Goal: Transaction & Acquisition: Register for event/course

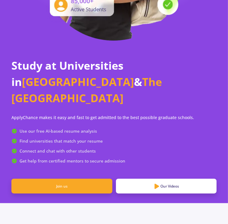
scroll to position [160, 0]
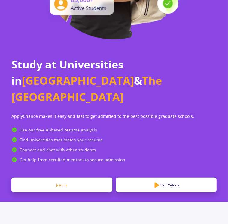
click at [94, 177] on link "Join us" at bounding box center [61, 184] width 101 height 15
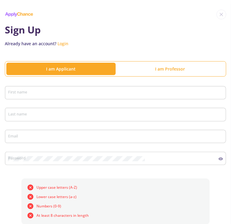
click at [37, 84] on div "First name" at bounding box center [115, 92] width 215 height 16
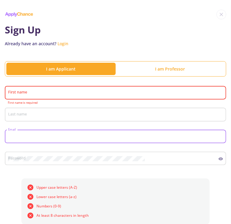
click at [38, 134] on input "Email" at bounding box center [116, 136] width 217 height 5
click at [39, 167] on form "First name First name is required Last name Email Password Upper case letters (…" at bounding box center [115, 190] width 221 height 212
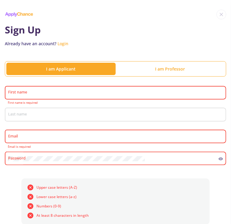
click at [27, 91] on div "First name" at bounding box center [115, 92] width 215 height 16
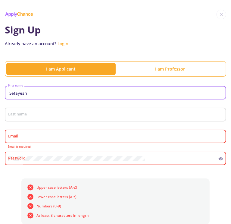
type input "Setayesh"
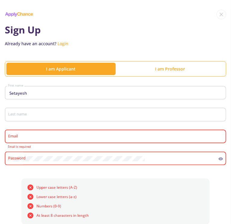
click at [30, 113] on div "Last name" at bounding box center [115, 113] width 215 height 16
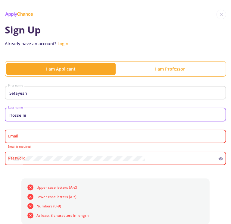
type input "Hosseini"
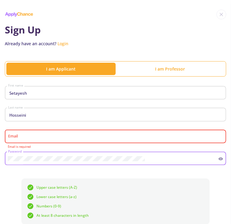
click at [44, 134] on input "Email" at bounding box center [116, 136] width 217 height 5
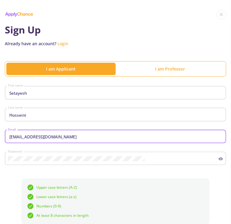
scroll to position [73, 0]
type input "[EMAIL_ADDRESS][DOMAIN_NAME]"
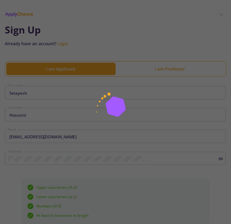
click at [58, 211] on app-root "Sign Up Already have an account? Login I am Applicant I am Professor Setayesh F…" at bounding box center [115, 112] width 231 height 224
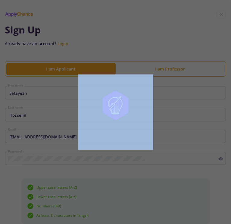
click at [58, 211] on div at bounding box center [115, 112] width 231 height 224
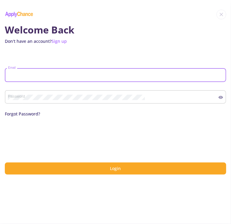
click at [131, 73] on input "Email" at bounding box center [116, 75] width 217 height 5
click at [131, 73] on input "hosseinisetayesh" at bounding box center [116, 75] width 217 height 5
type input "[EMAIL_ADDRESS][DOMAIN_NAME]"
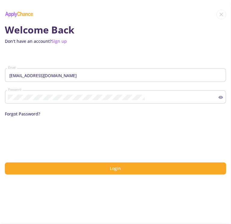
click at [222, 95] on icon at bounding box center [220, 97] width 5 height 5
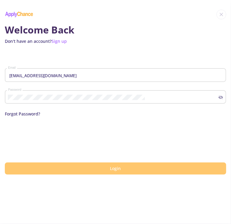
click at [171, 162] on button "Login" at bounding box center [115, 168] width 221 height 12
click at [121, 165] on span "Login" at bounding box center [115, 168] width 11 height 6
click at [144, 162] on button "Login" at bounding box center [115, 168] width 221 height 12
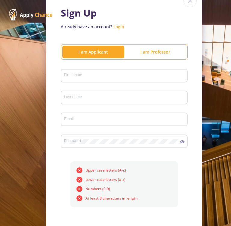
scroll to position [33, 0]
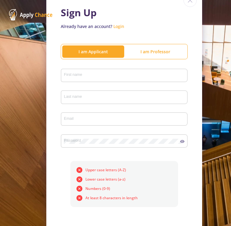
click at [76, 79] on div "First name" at bounding box center [124, 74] width 121 height 16
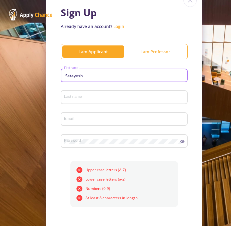
type input "Setayesh"
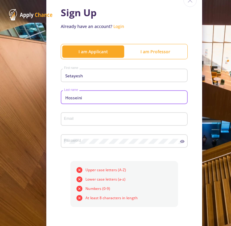
type input "Hosseini"
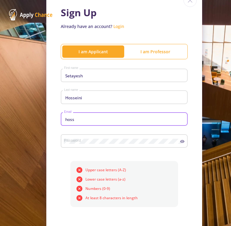
type input "[EMAIL_ADDRESS][DOMAIN_NAME]"
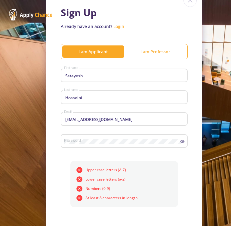
click at [101, 138] on div "Password" at bounding box center [122, 140] width 116 height 16
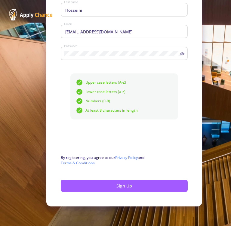
scroll to position [123, 0]
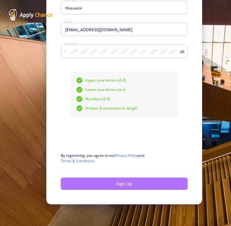
click at [101, 178] on button "Sign Up" at bounding box center [124, 184] width 127 height 12
click at [104, 181] on button "Sign Up" at bounding box center [124, 184] width 127 height 12
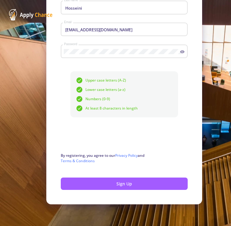
click at [29, 10] on img at bounding box center [31, 14] width 44 height 11
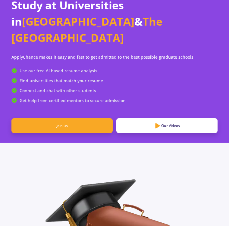
type input "mathematics"
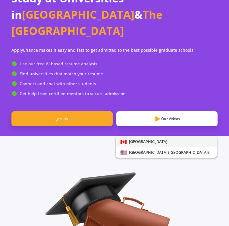
scroll to position [228, 0]
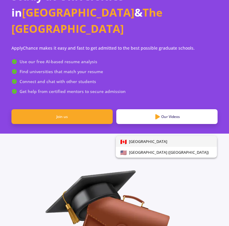
click at [147, 134] on div "Canada United States of America (USA)" at bounding box center [161, 144] width 97 height 26
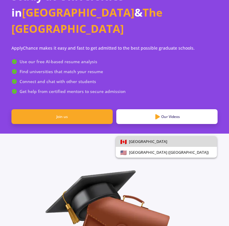
click at [152, 143] on span "Canada" at bounding box center [146, 141] width 41 height 5
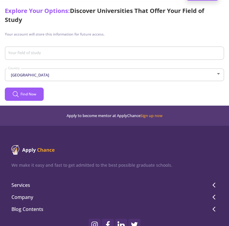
scroll to position [11, 0]
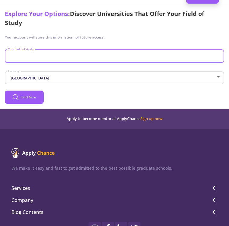
click at [78, 59] on input "Your field of study" at bounding box center [115, 56] width 215 height 5
type input "mathematics"
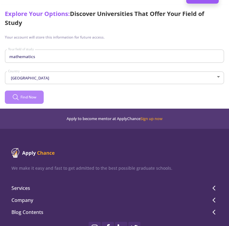
click at [17, 94] on icon at bounding box center [15, 96] width 5 height 5
click at [36, 94] on span "Find Now" at bounding box center [28, 96] width 16 height 5
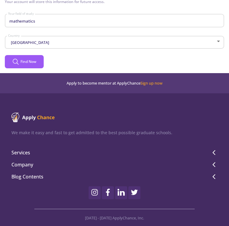
drag, startPoint x: 57, startPoint y: 110, endPoint x: 51, endPoint y: 89, distance: 21.4
click at [51, 93] on div "We make it easy and fast to get admitted to the best possible graduate schools.…" at bounding box center [114, 151] width 229 height 116
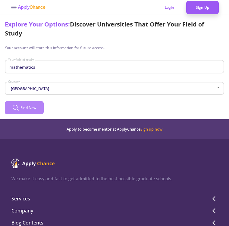
click at [44, 101] on button "Find Now" at bounding box center [24, 107] width 39 height 13
click at [12, 8] on line at bounding box center [13, 8] width 5 height 0
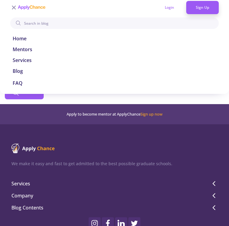
click at [56, 104] on div at bounding box center [114, 113] width 229 height 226
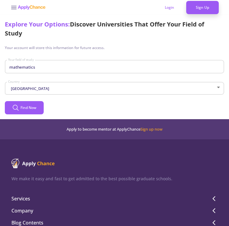
click at [11, 10] on icon at bounding box center [13, 7] width 7 height 7
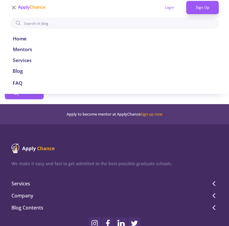
click at [28, 50] on link "Mentors" at bounding box center [114, 49] width 203 height 7
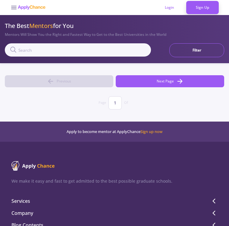
click at [12, 5] on icon at bounding box center [13, 7] width 7 height 7
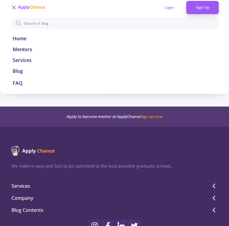
click at [28, 37] on link "Home" at bounding box center [114, 38] width 203 height 7
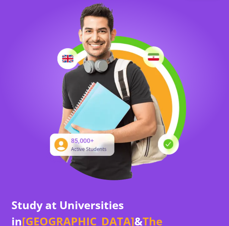
scroll to position [20, 0]
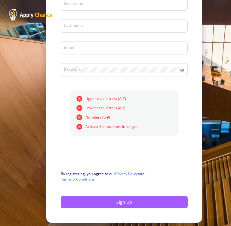
scroll to position [123, 0]
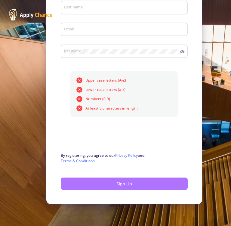
click at [114, 180] on button "Sign Up" at bounding box center [124, 184] width 127 height 12
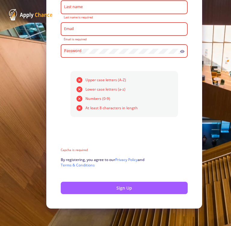
scroll to position [76, 0]
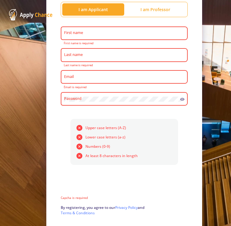
click at [81, 36] on div "First name" at bounding box center [124, 32] width 121 height 16
click at [72, 36] on input "First name" at bounding box center [125, 33] width 123 height 5
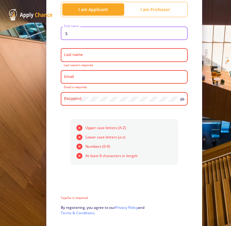
type input "S"
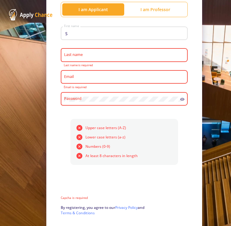
click at [69, 60] on div "Last name" at bounding box center [124, 54] width 121 height 16
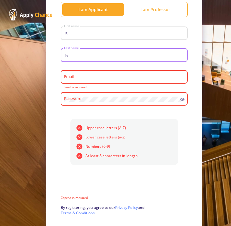
type input "h"
click at [74, 78] on input "Email" at bounding box center [125, 77] width 123 height 5
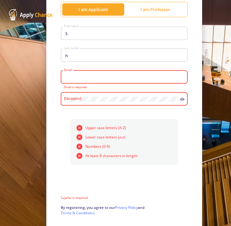
type input "[EMAIL_ADDRESS][DOMAIN_NAME]"
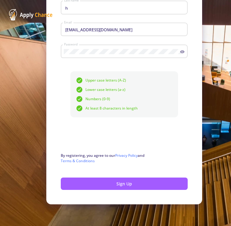
scroll to position [123, 0]
click at [85, 184] on button "Sign Up" at bounding box center [124, 184] width 127 height 12
